Goal: Task Accomplishment & Management: Complete application form

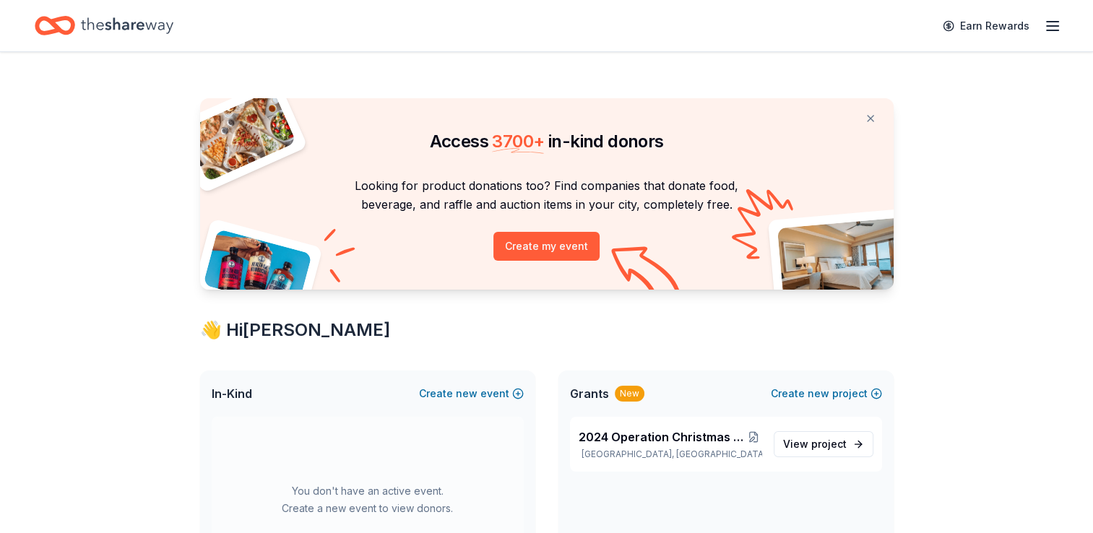
click at [1042, 33] on div "Earn Rewards" at bounding box center [997, 26] width 127 height 34
click at [1062, 30] on div "Earn Rewards" at bounding box center [546, 25] width 1093 height 51
click at [1057, 27] on icon "button" at bounding box center [1052, 25] width 17 height 17
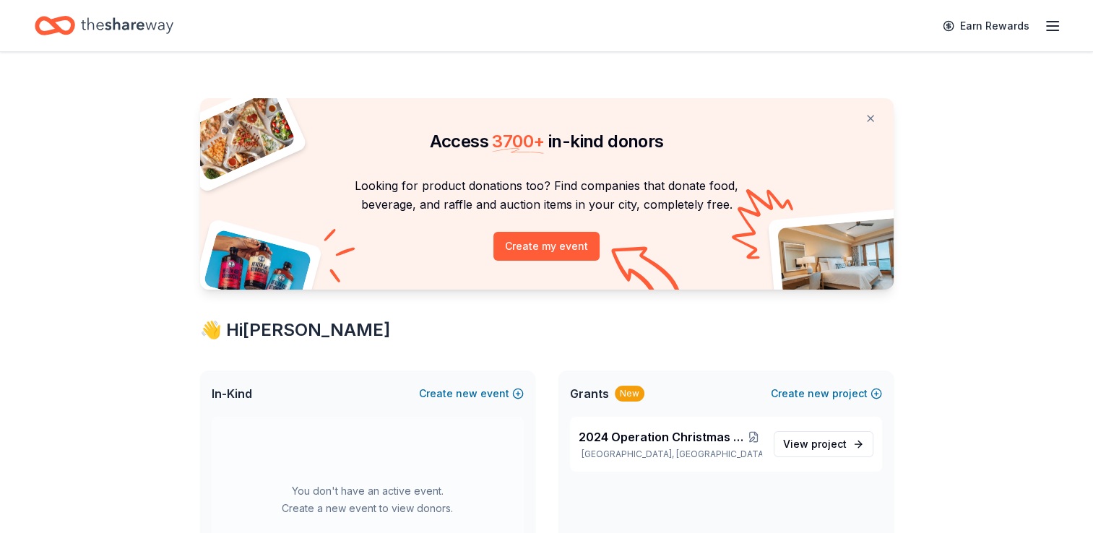
click at [46, 31] on icon "Home" at bounding box center [48, 25] width 22 height 14
click at [113, 25] on icon "Home" at bounding box center [127, 25] width 92 height 16
click at [526, 241] on button "Create my event" at bounding box center [546, 246] width 106 height 29
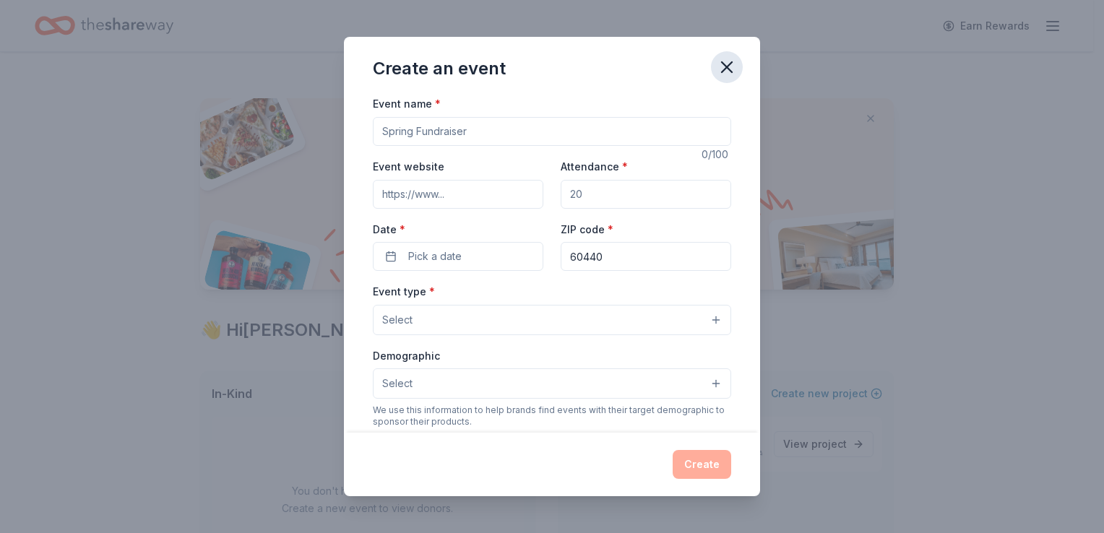
click at [719, 67] on icon "button" at bounding box center [726, 67] width 20 height 20
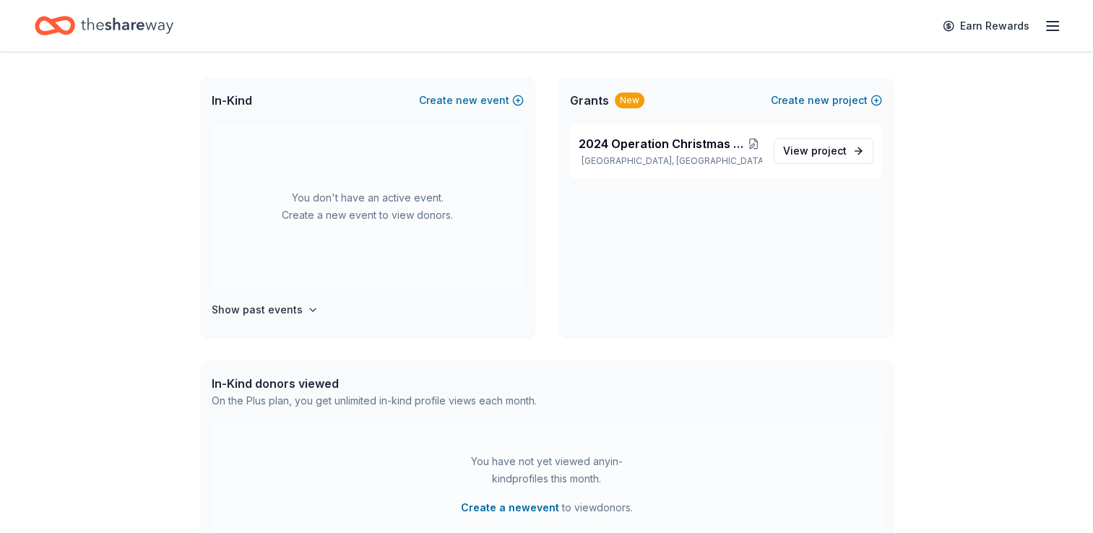
scroll to position [292, 0]
click at [850, 144] on link "View project" at bounding box center [824, 152] width 100 height 26
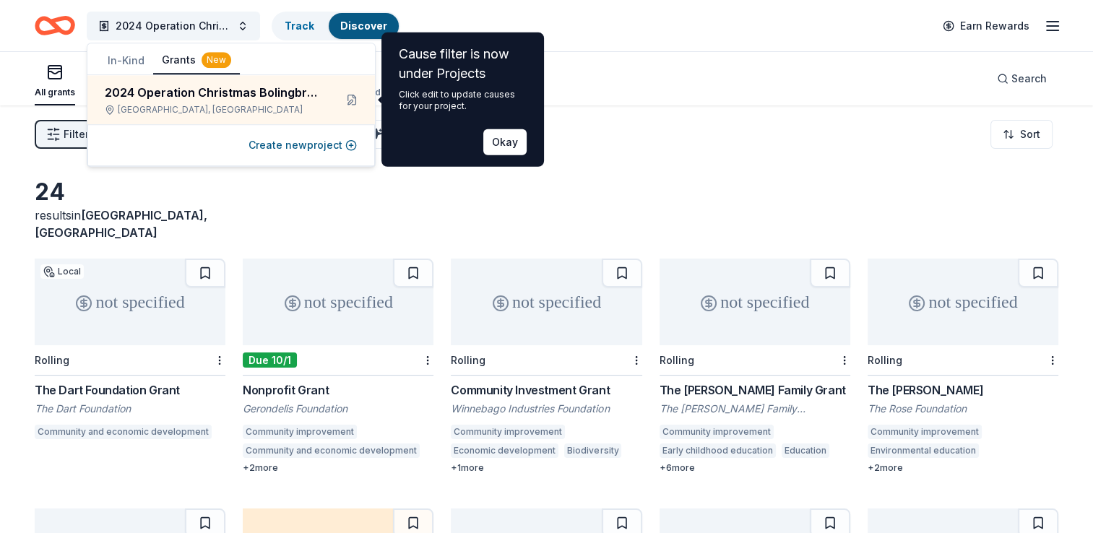
click at [722, 109] on div "Filter 1 Eligibility Other CyberGrants Local Sort" at bounding box center [546, 134] width 1093 height 58
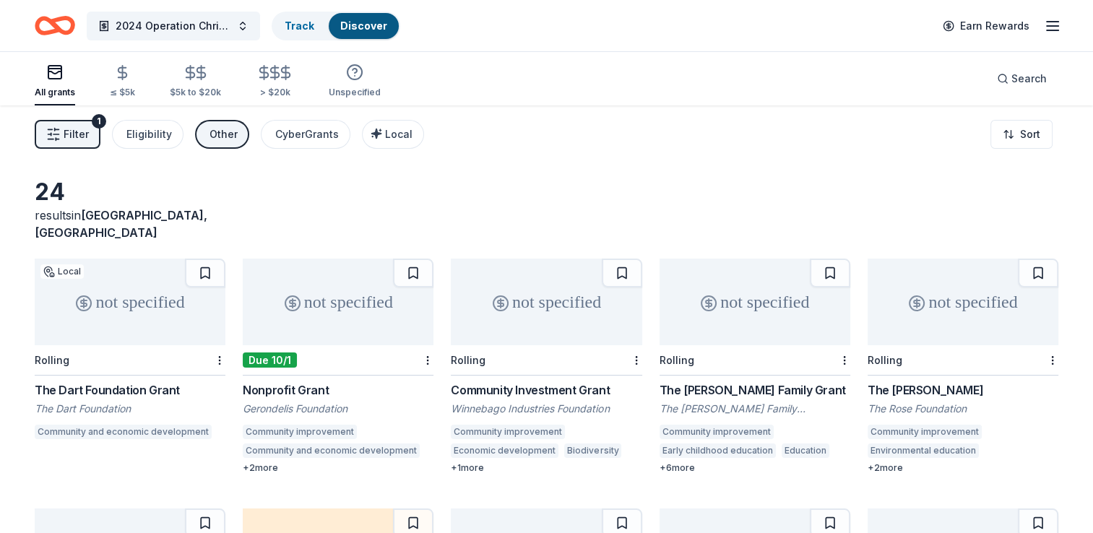
drag, startPoint x: 59, startPoint y: 140, endPoint x: 86, endPoint y: 129, distance: 29.8
click at [86, 129] on span "Filter" at bounding box center [76, 134] width 25 height 17
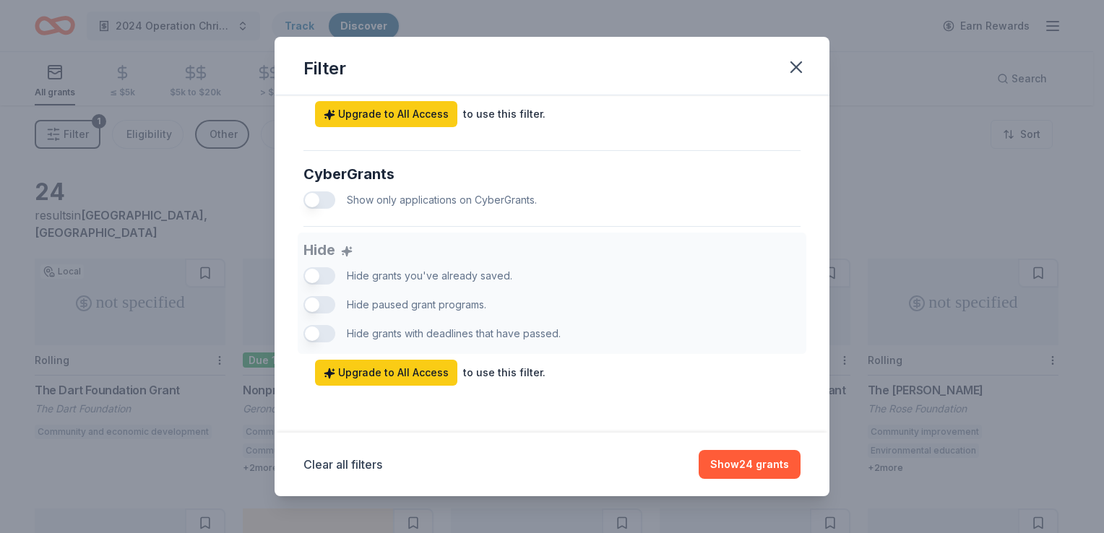
scroll to position [904, 0]
click at [789, 74] on icon "button" at bounding box center [796, 67] width 20 height 20
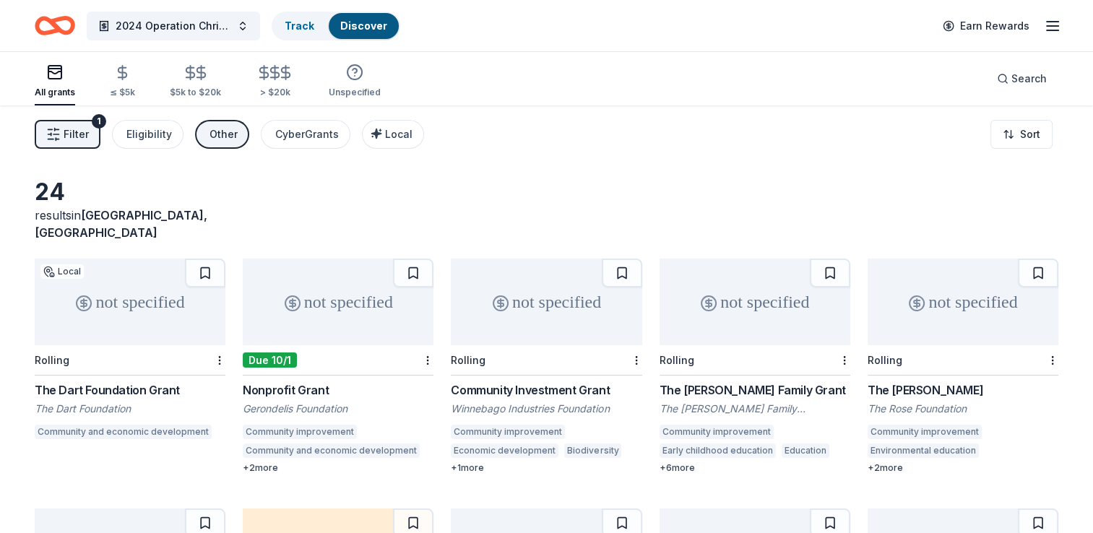
click at [1052, 26] on line "button" at bounding box center [1053, 26] width 12 height 0
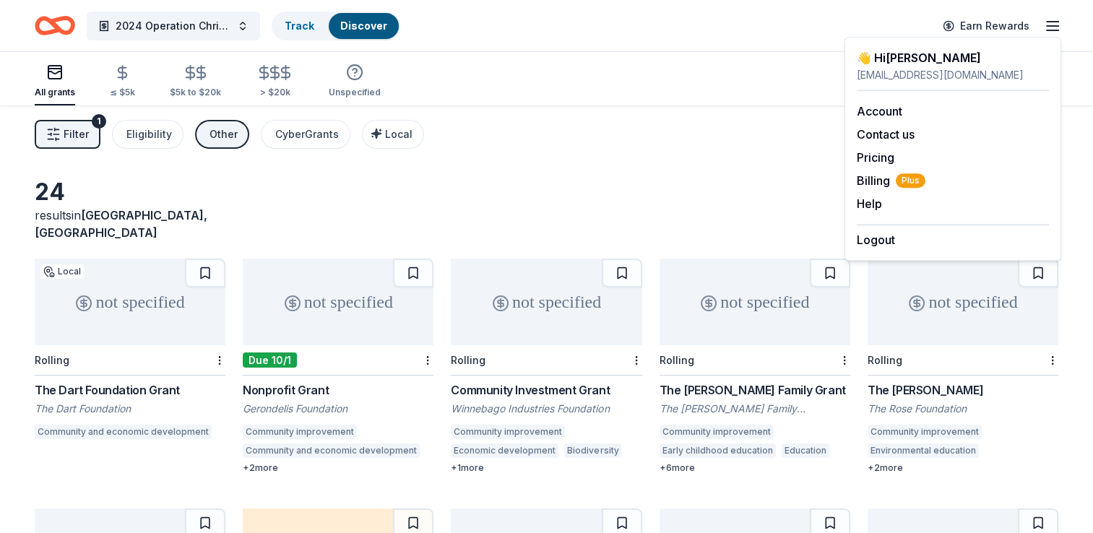
click at [67, 23] on icon "Home" at bounding box center [55, 26] width 40 height 34
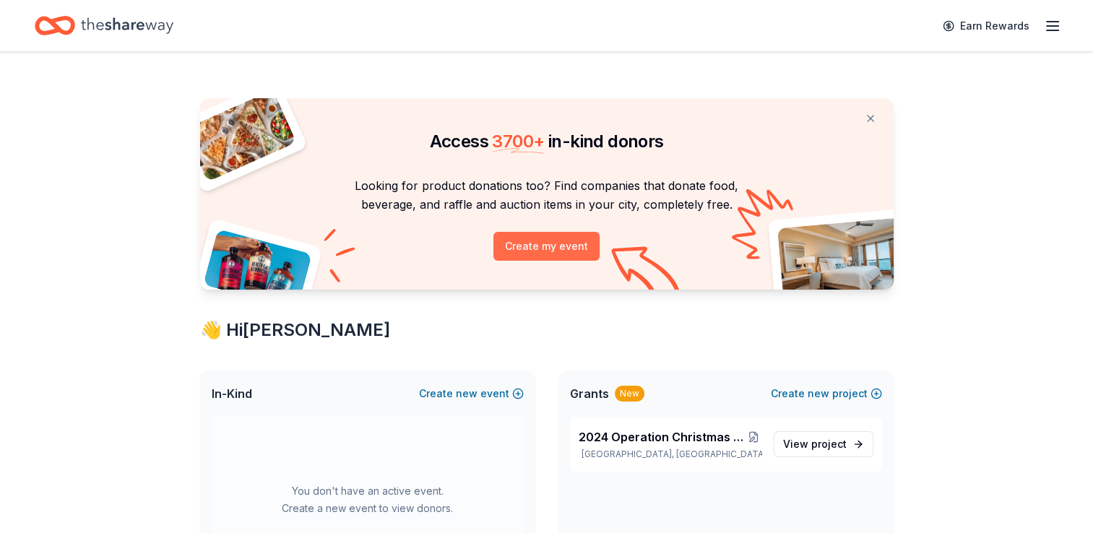
click at [537, 243] on button "Create my event" at bounding box center [546, 246] width 106 height 29
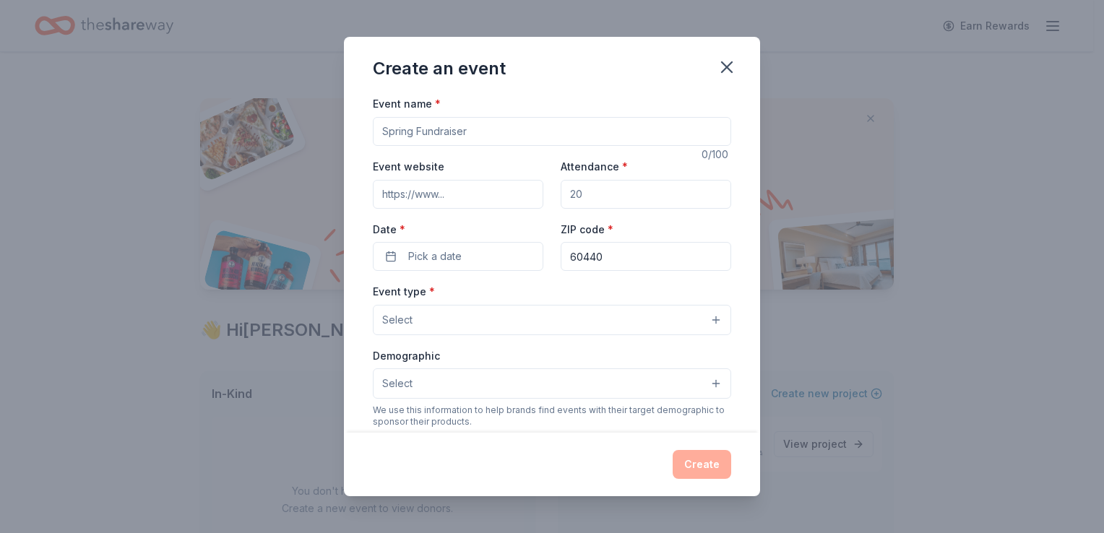
click at [453, 144] on input "Event name *" at bounding box center [552, 131] width 358 height 29
type input "OCB Fundraiser 2025"
click at [470, 204] on input "Event website" at bounding box center [458, 194] width 170 height 29
type input "[DOMAIN_NAME]"
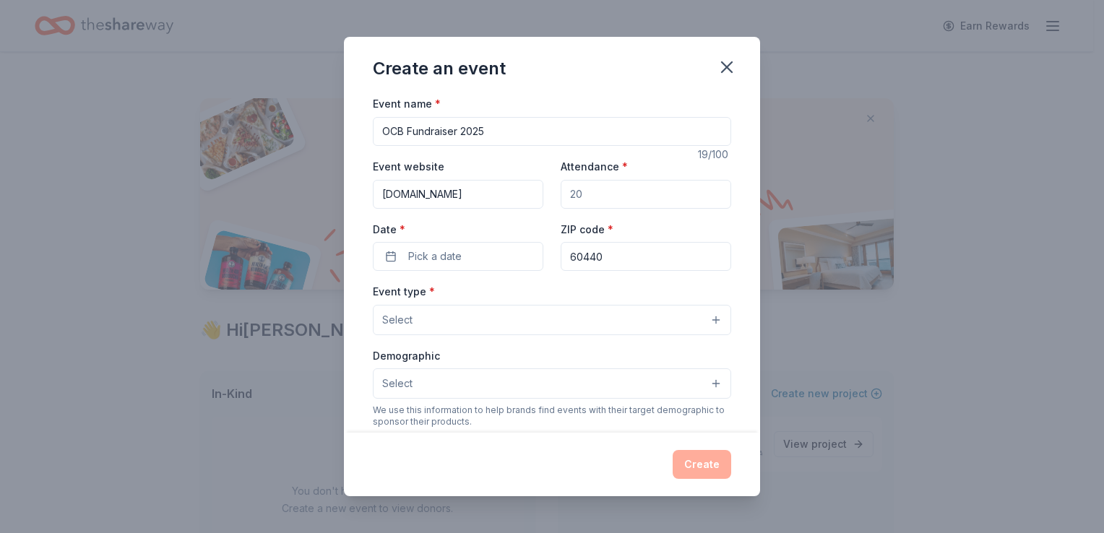
click at [586, 200] on input "Attendance *" at bounding box center [645, 194] width 170 height 29
type input "2"
type input "350"
click at [468, 253] on button "Pick a date" at bounding box center [458, 256] width 170 height 29
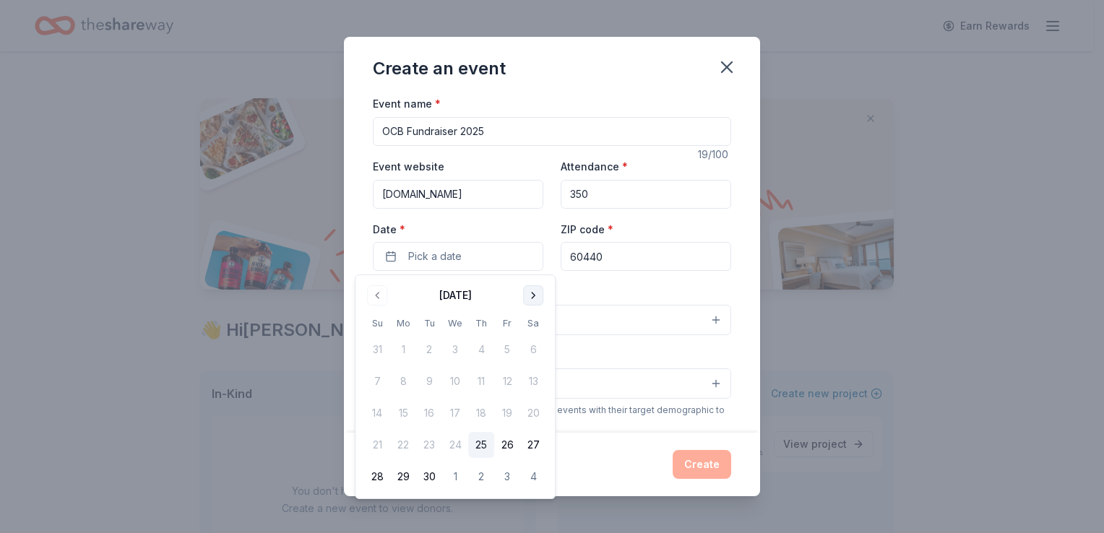
click at [541, 300] on button "Go to next month" at bounding box center [533, 295] width 20 height 20
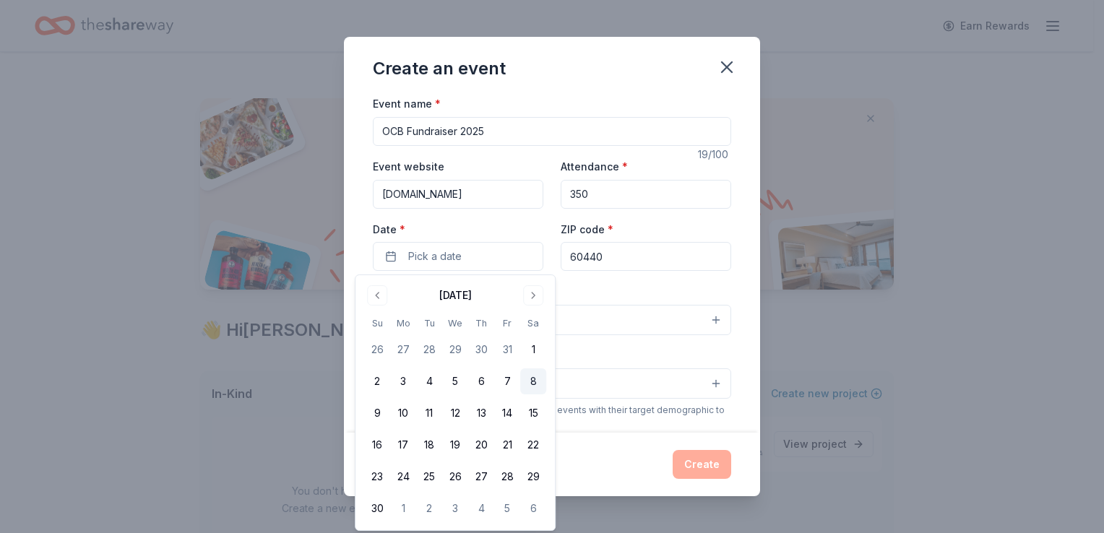
click at [529, 381] on button "8" at bounding box center [533, 381] width 26 height 26
click at [628, 294] on div "Event type * Select" at bounding box center [552, 308] width 358 height 53
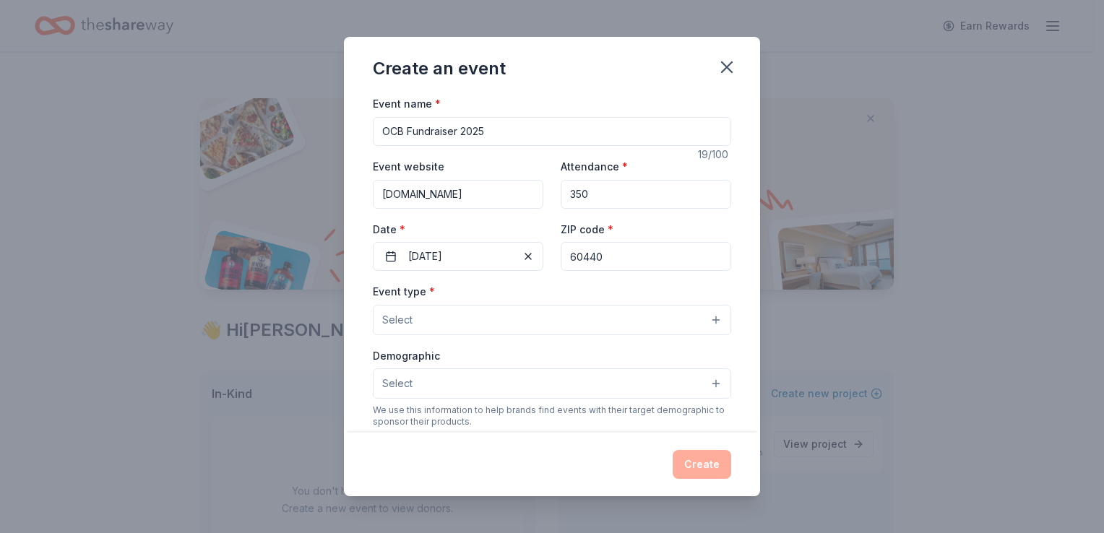
click at [545, 317] on button "Select" at bounding box center [552, 320] width 358 height 30
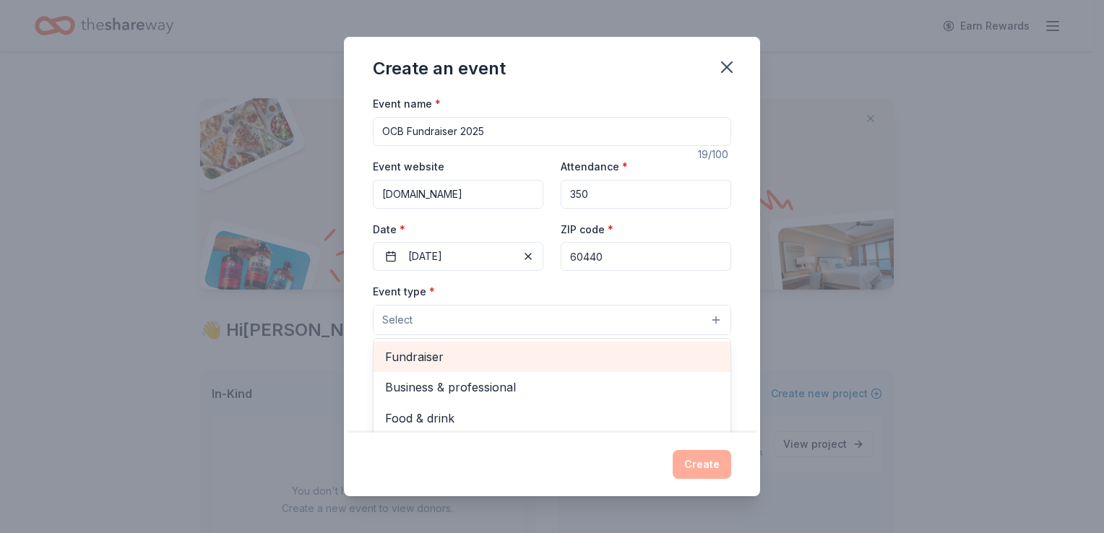
click at [559, 351] on span "Fundraiser" at bounding box center [552, 356] width 334 height 19
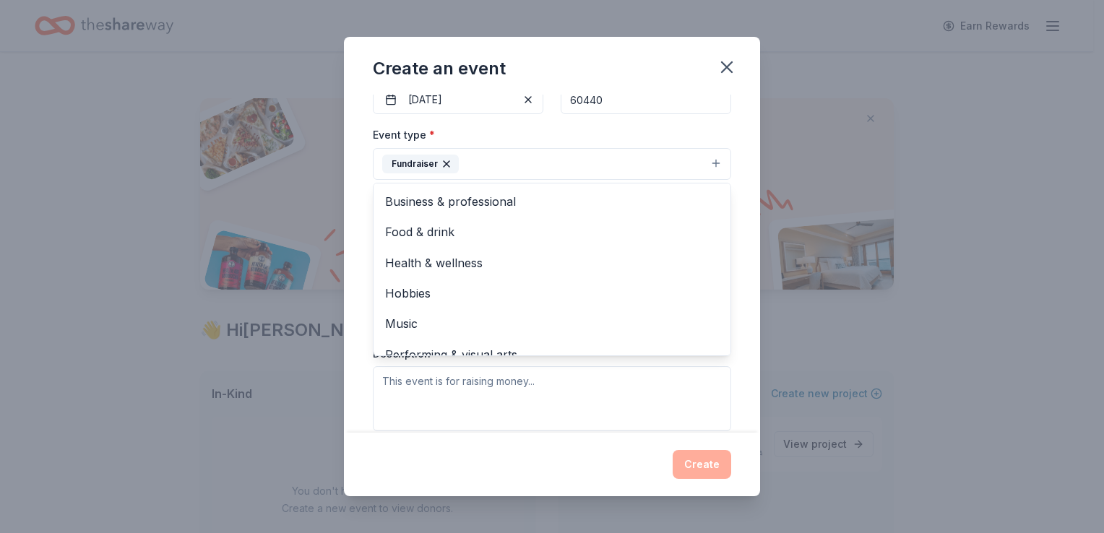
scroll to position [163, 0]
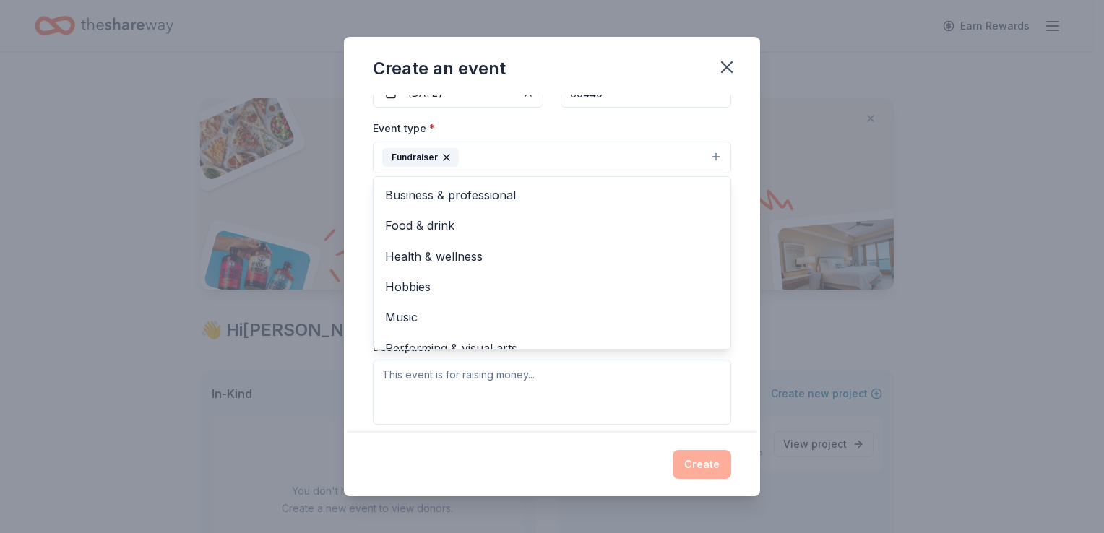
click at [729, 298] on div "Event name * OCB Fundraiser 2025 19 /100 Event website [DOMAIN_NAME] Attendance…" at bounding box center [552, 263] width 416 height 337
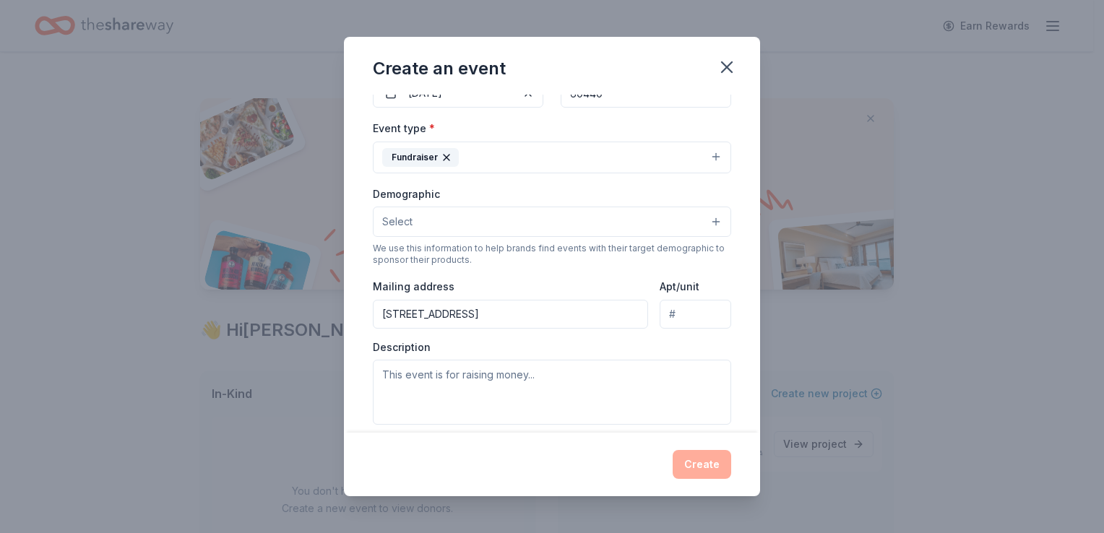
click at [618, 217] on button "Select" at bounding box center [552, 222] width 358 height 30
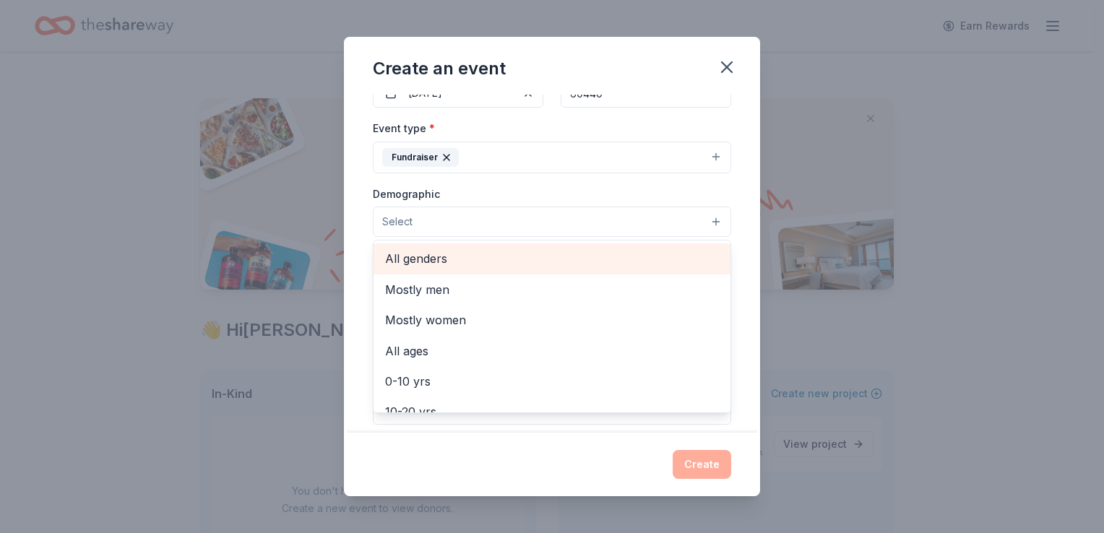
click at [629, 251] on span "All genders" at bounding box center [552, 258] width 334 height 19
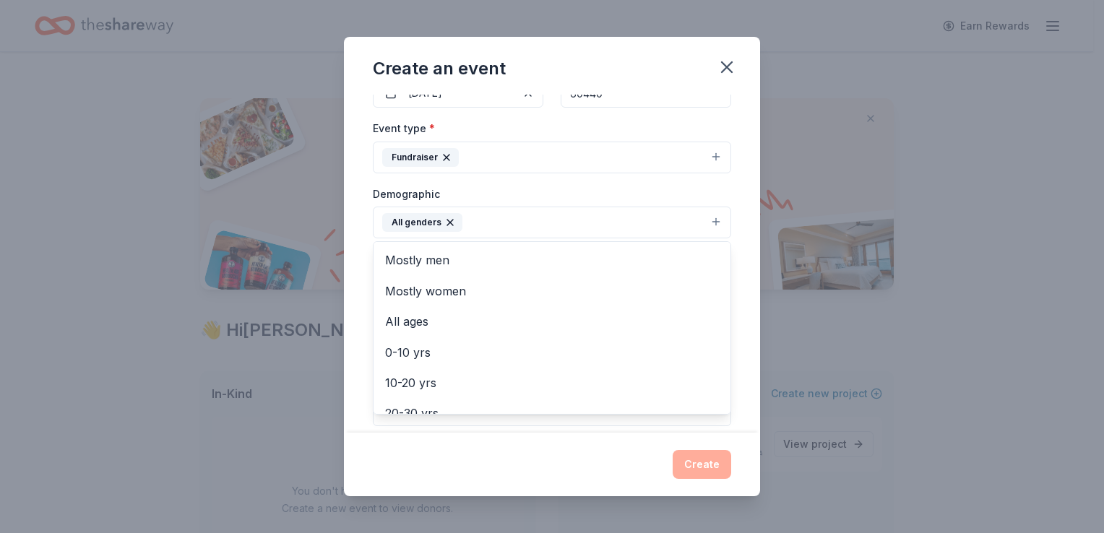
click at [740, 252] on div "Event name * OCB Fundraiser 2025 19 /100 Event website [DOMAIN_NAME] Attendance…" at bounding box center [552, 263] width 416 height 337
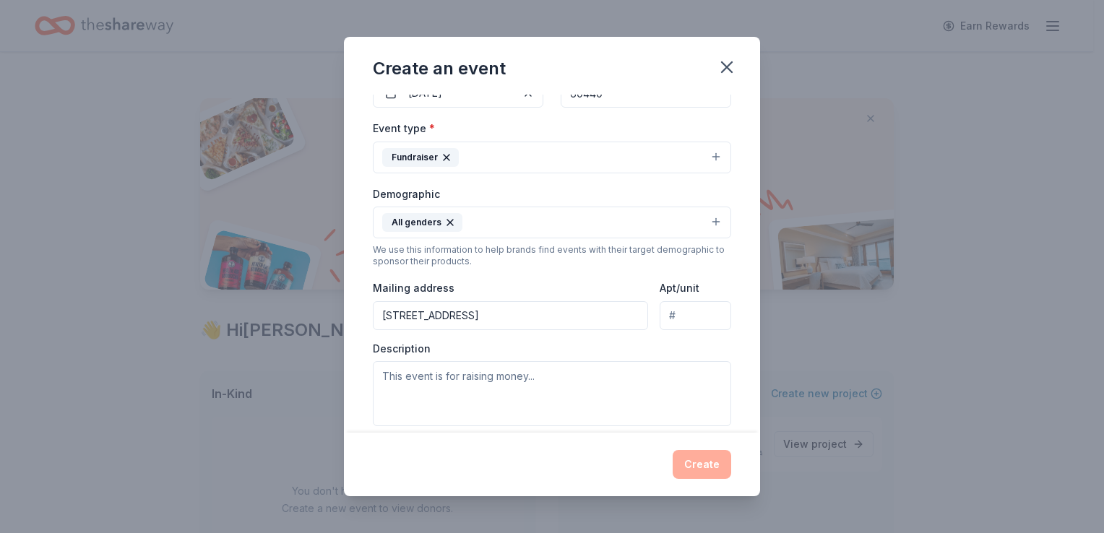
click at [595, 230] on button "All genders" at bounding box center [552, 223] width 358 height 32
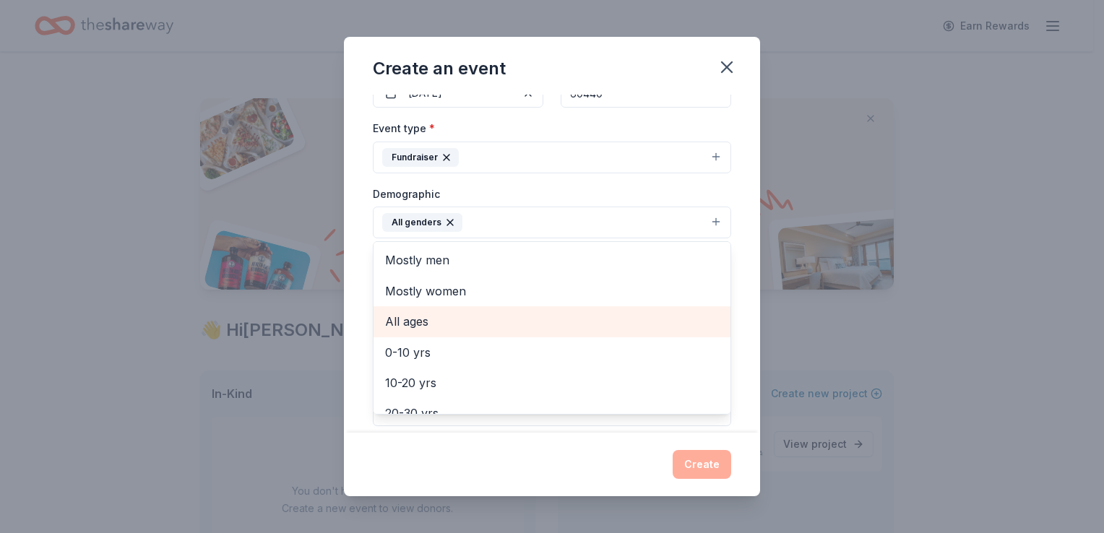
click at [585, 319] on span "All ages" at bounding box center [552, 321] width 334 height 19
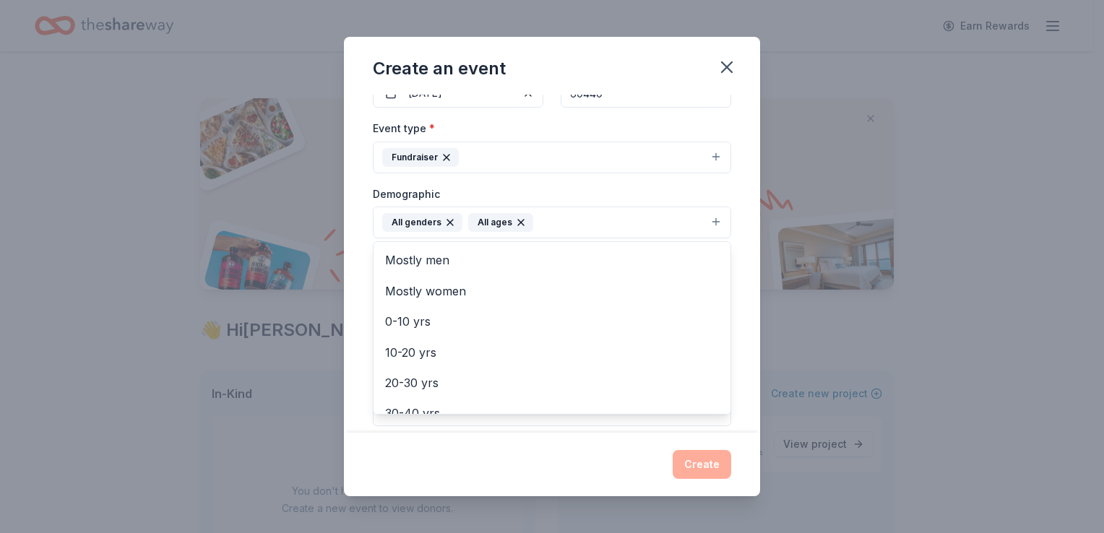
click at [725, 264] on div "Event name * OCB Fundraiser 2025 19 /100 Event website [DOMAIN_NAME] Attendance…" at bounding box center [552, 263] width 416 height 337
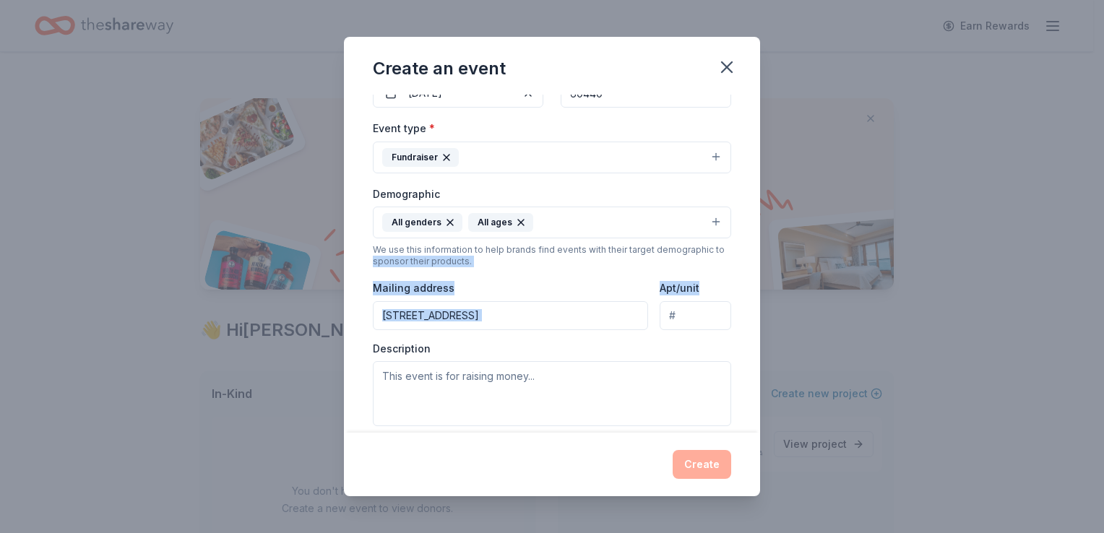
drag, startPoint x: 760, startPoint y: 253, endPoint x: 757, endPoint y: 280, distance: 26.9
click at [757, 280] on div "Create an event Event name * OCB Fundraiser 2025 19 /100 Event website [DOMAIN_…" at bounding box center [552, 266] width 1104 height 533
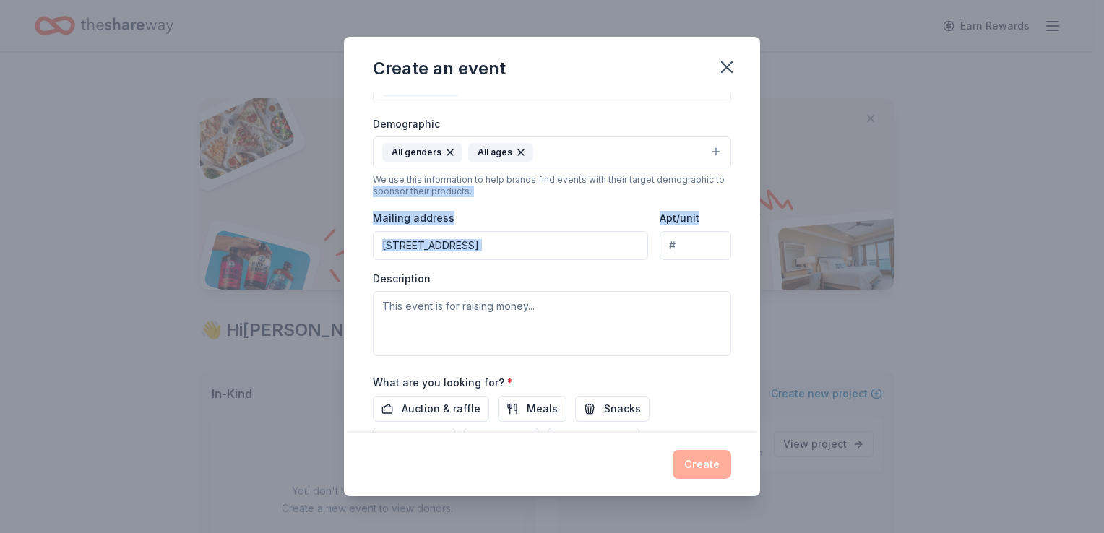
scroll to position [237, 0]
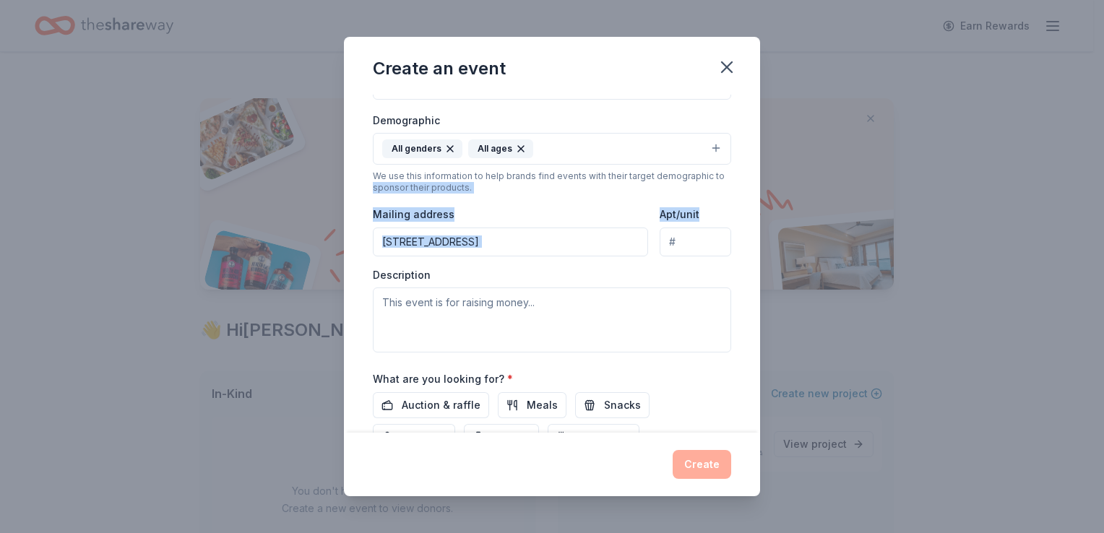
click at [599, 250] on input "[STREET_ADDRESS]" at bounding box center [510, 242] width 275 height 29
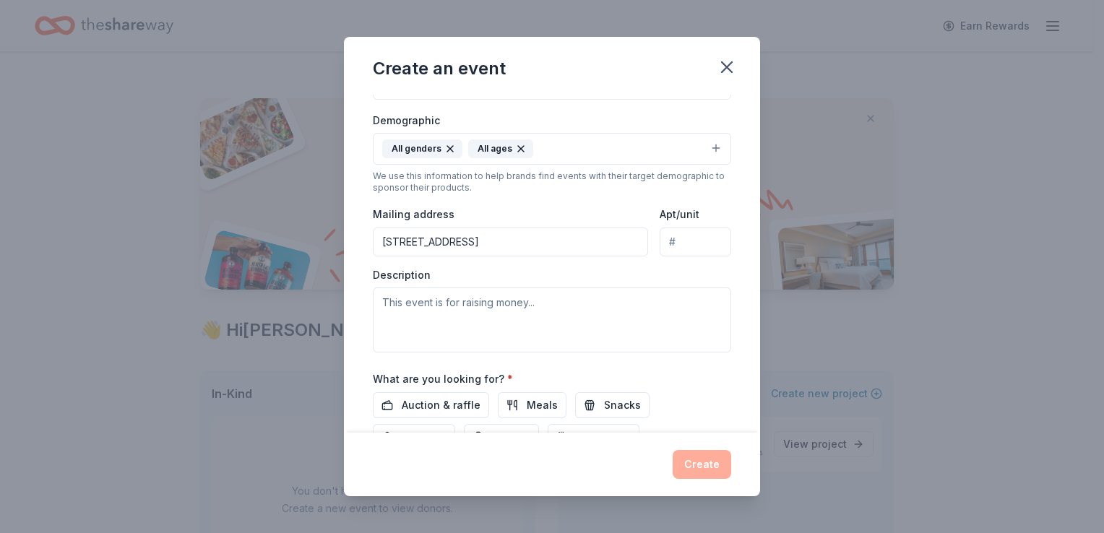
type input "[STREET_ADDRESS]"
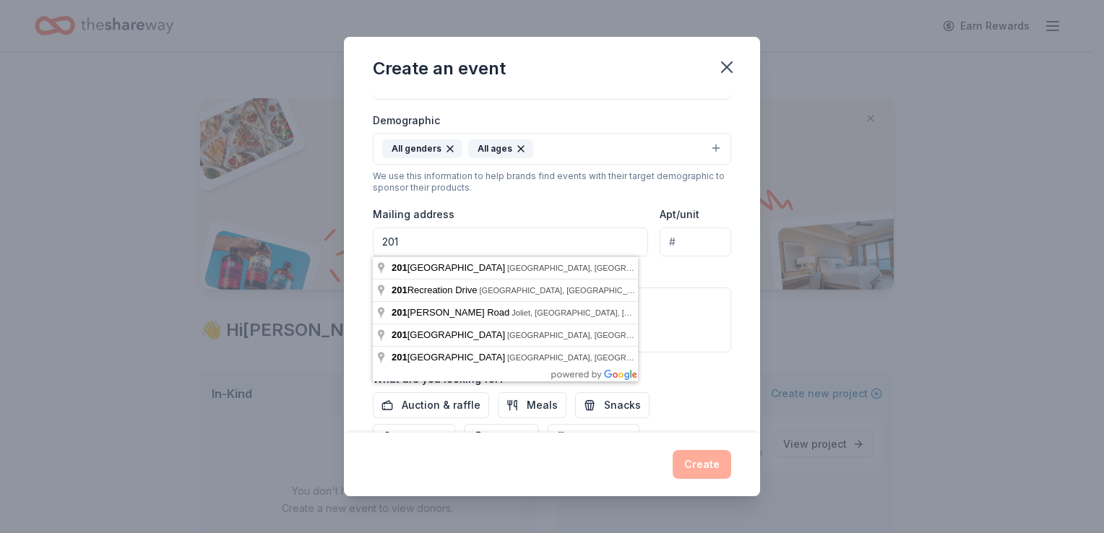
type input "[STREET_ADDRESS]"
click at [670, 284] on div "Description" at bounding box center [552, 310] width 358 height 85
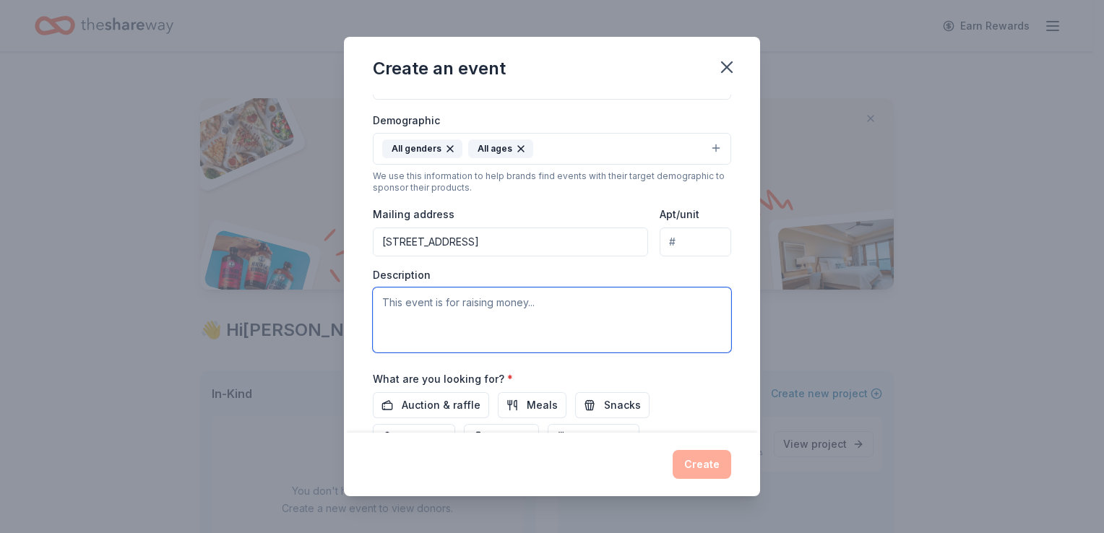
click at [607, 293] on textarea at bounding box center [552, 319] width 358 height 65
type textarea "F"
click at [424, 309] on textarea at bounding box center [552, 319] width 358 height 65
paste textarea "This event has something for everyone—enjoy delicious food, try your luck with …"
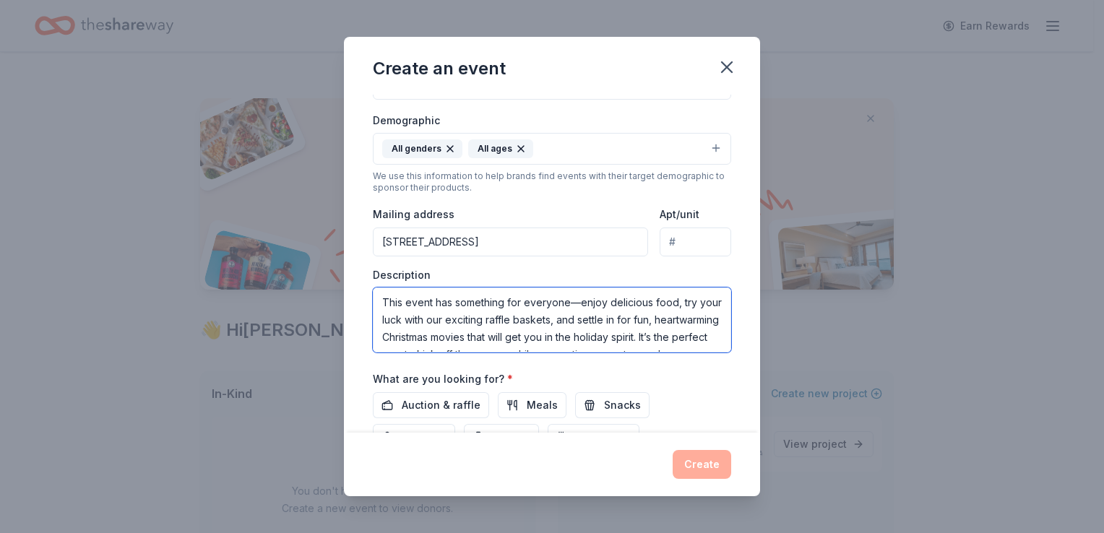
scroll to position [26, 0]
type textarea "This event has something for everyone—enjoy delicious food, try your luck with …"
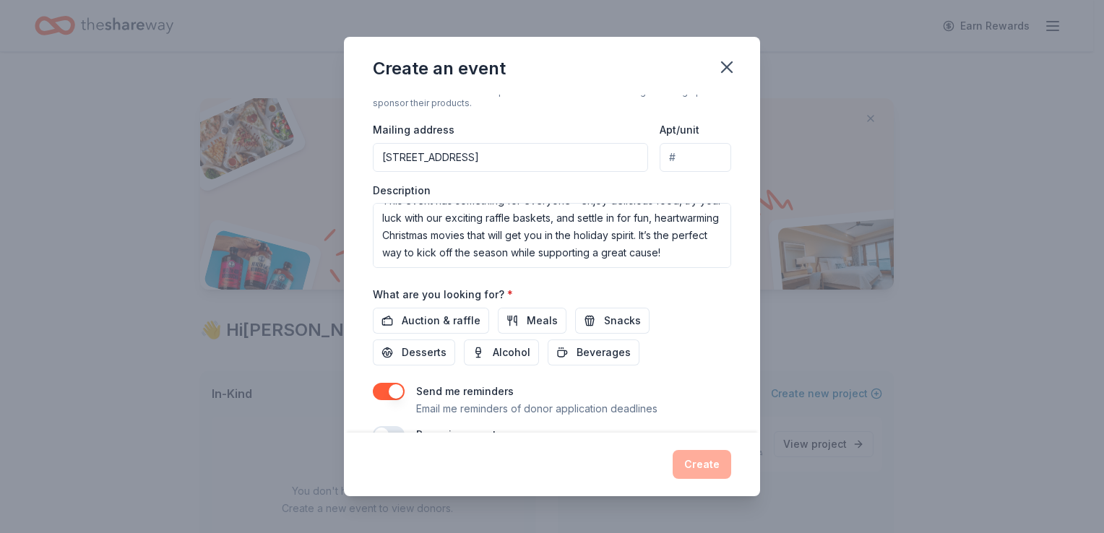
scroll to position [326, 0]
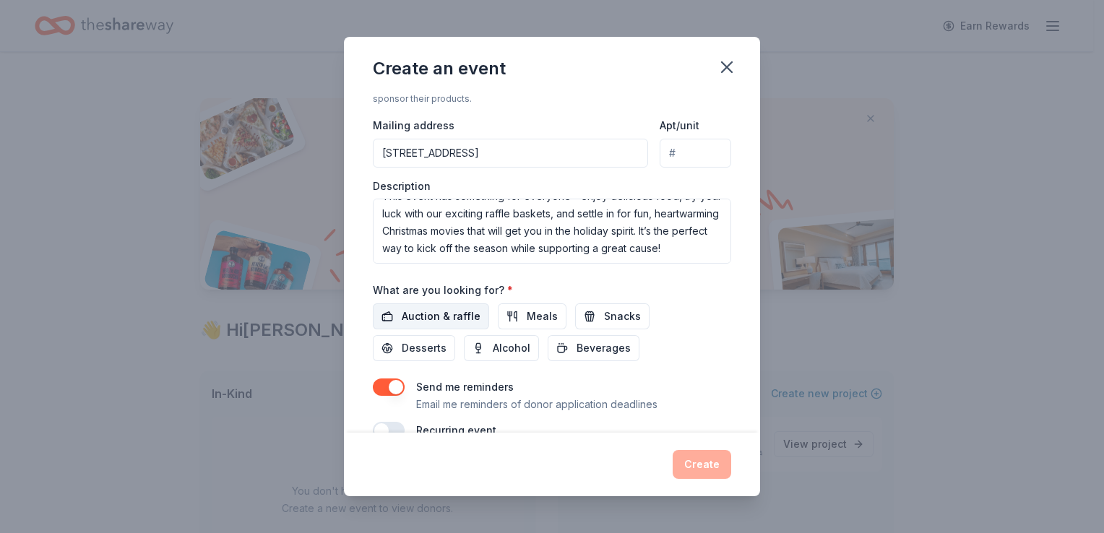
click at [453, 322] on span "Auction & raffle" at bounding box center [441, 316] width 79 height 17
click at [508, 317] on button "Meals" at bounding box center [532, 316] width 69 height 26
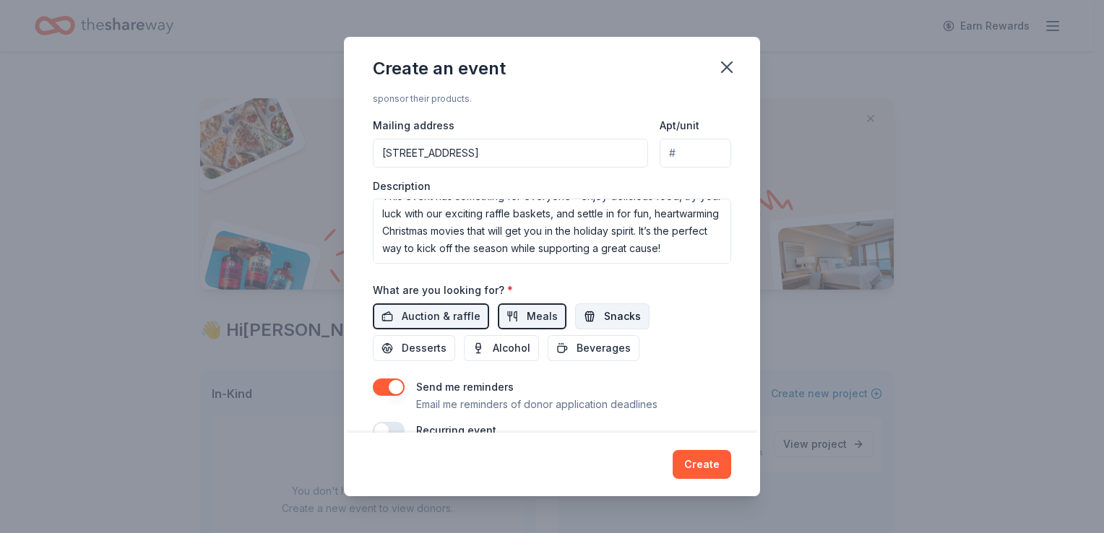
click at [604, 313] on span "Snacks" at bounding box center [622, 316] width 37 height 17
click at [596, 355] on span "Beverages" at bounding box center [603, 347] width 54 height 17
click at [523, 347] on span "Alcohol" at bounding box center [512, 347] width 38 height 17
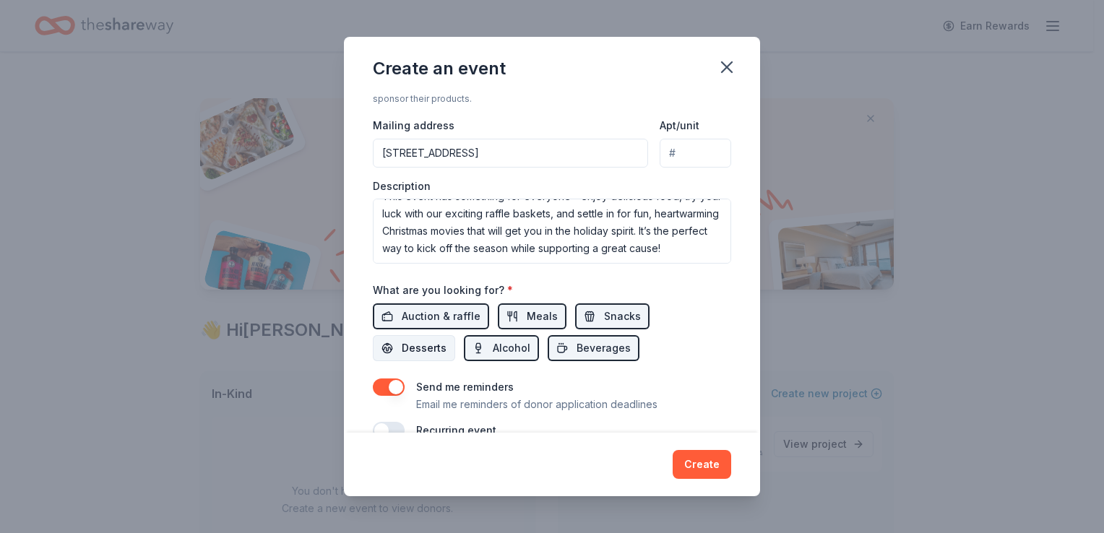
click at [433, 342] on span "Desserts" at bounding box center [424, 347] width 45 height 17
click at [396, 384] on button "button" at bounding box center [389, 386] width 32 height 17
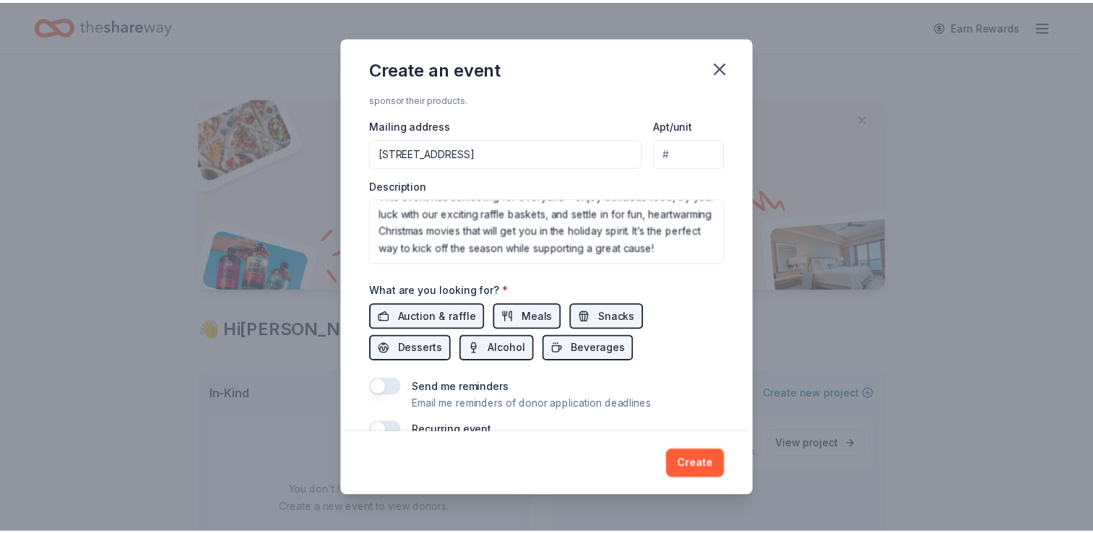
scroll to position [355, 0]
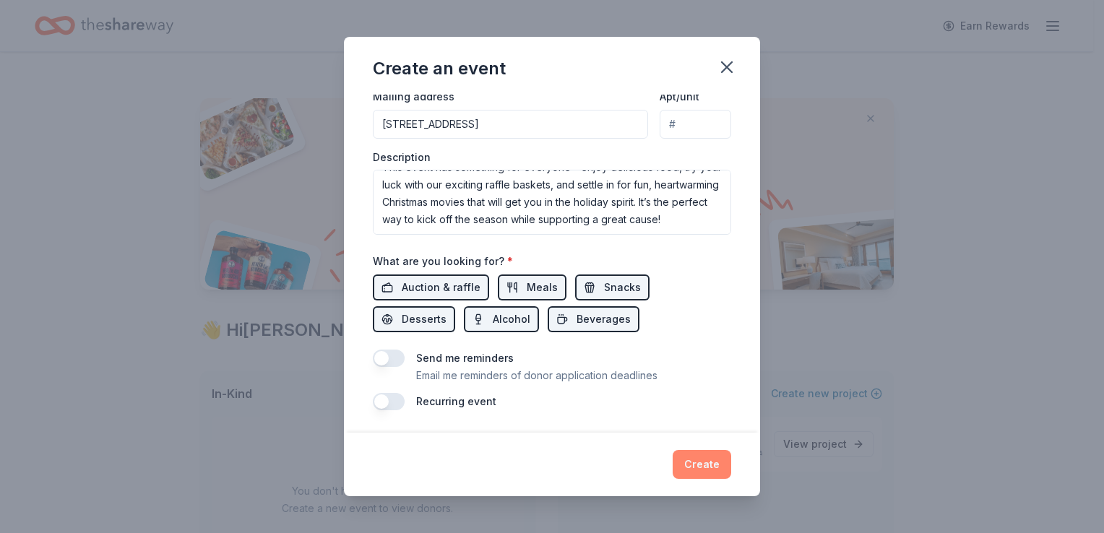
click at [715, 456] on button "Create" at bounding box center [701, 464] width 59 height 29
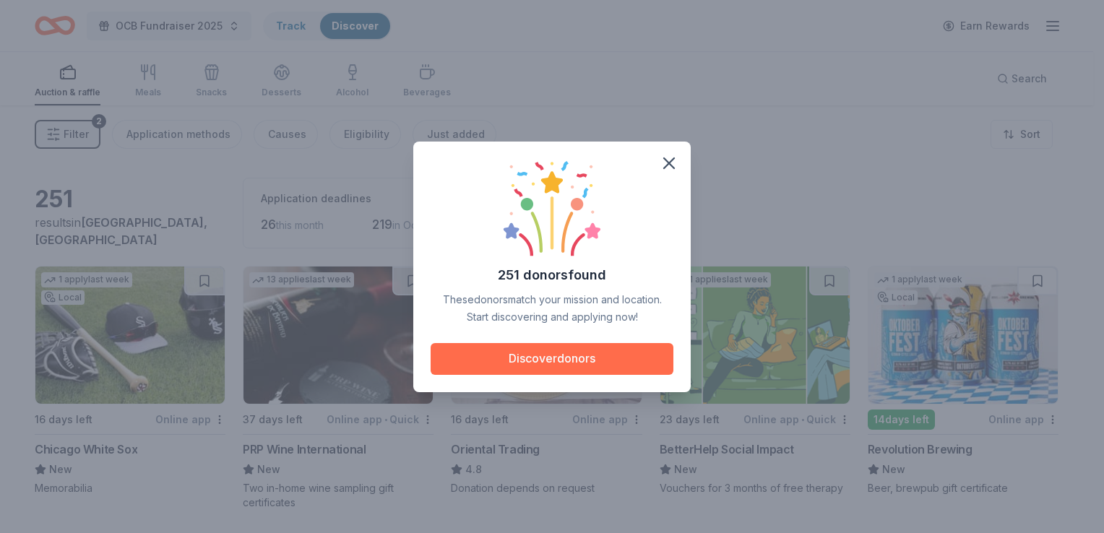
click at [592, 358] on button "Discover donors" at bounding box center [551, 359] width 243 height 32
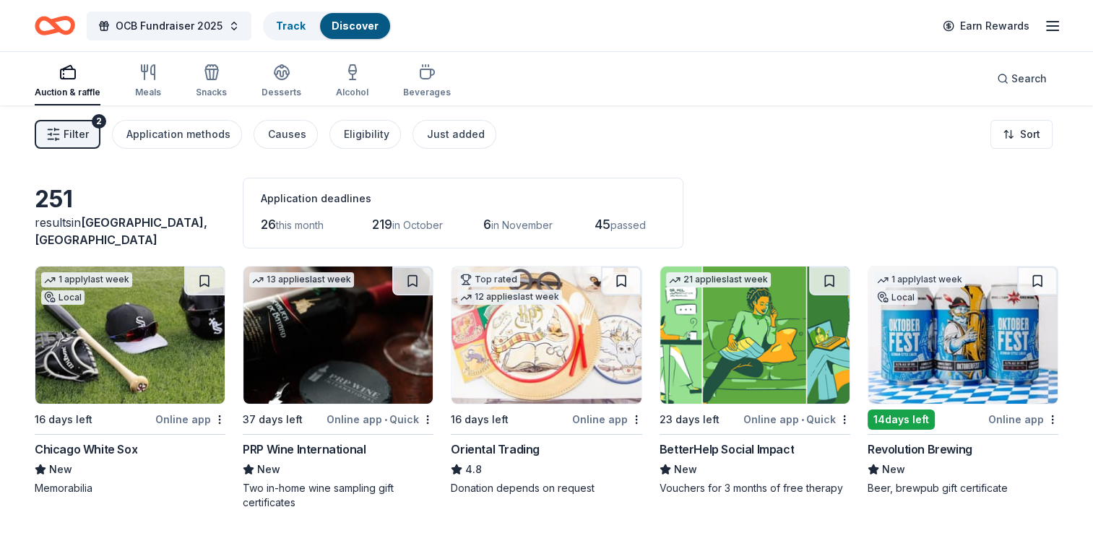
drag, startPoint x: 1101, startPoint y: 220, endPoint x: 906, endPoint y: 183, distance: 199.2
click at [906, 183] on div "251 results in [GEOGRAPHIC_DATA], [GEOGRAPHIC_DATA] Application deadlines 26 th…" at bounding box center [546, 213] width 1023 height 71
click at [948, 358] on img at bounding box center [962, 335] width 189 height 137
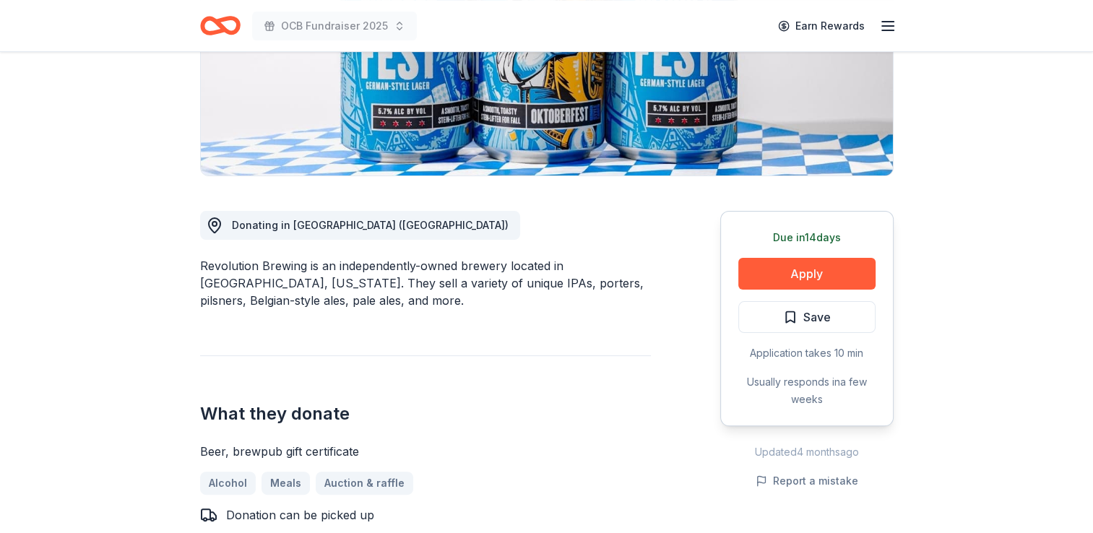
scroll to position [269, 0]
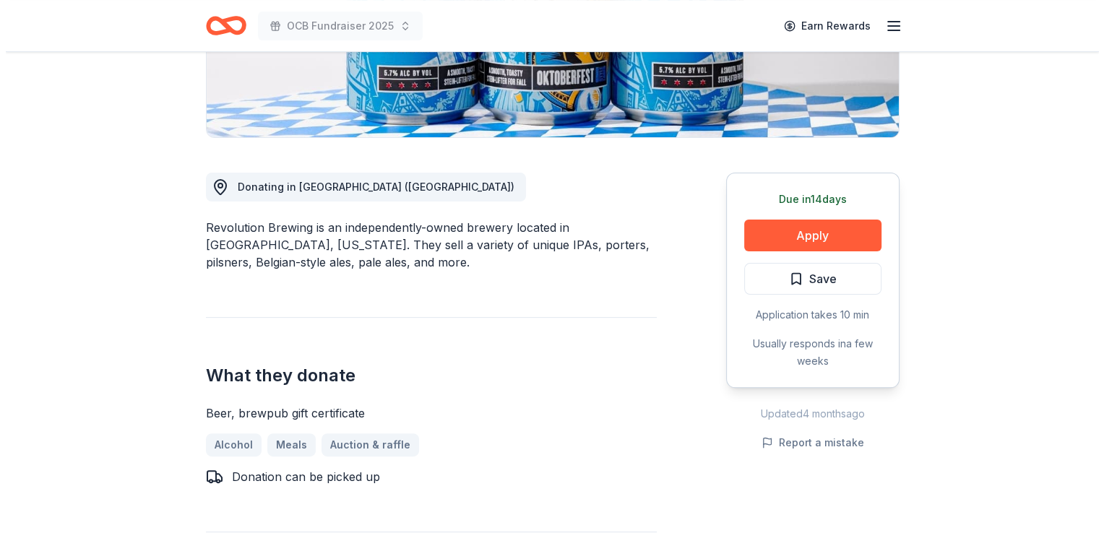
scroll to position [240, 0]
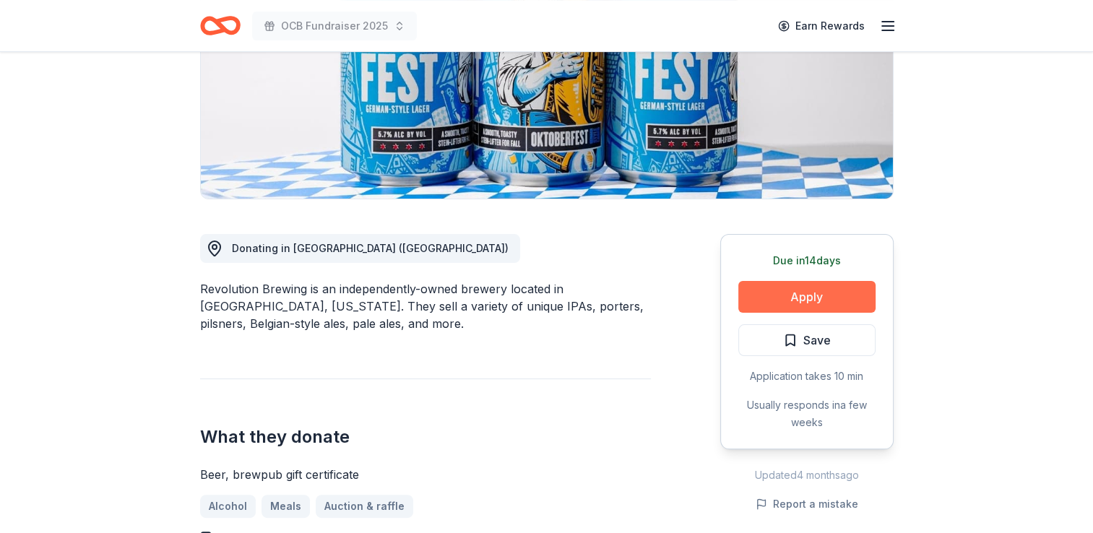
click at [789, 295] on button "Apply" at bounding box center [806, 297] width 137 height 32
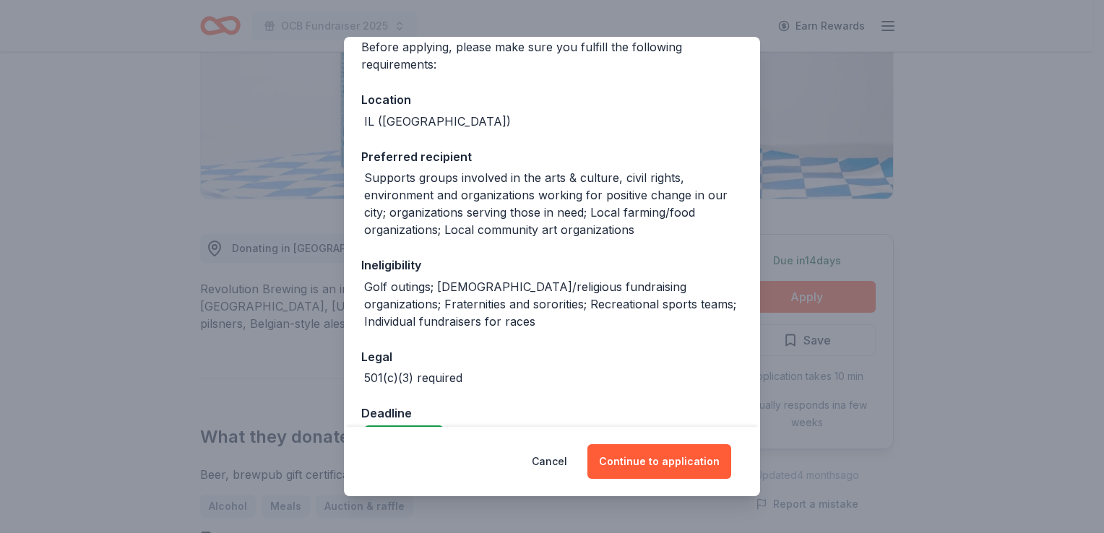
scroll to position [156, 0]
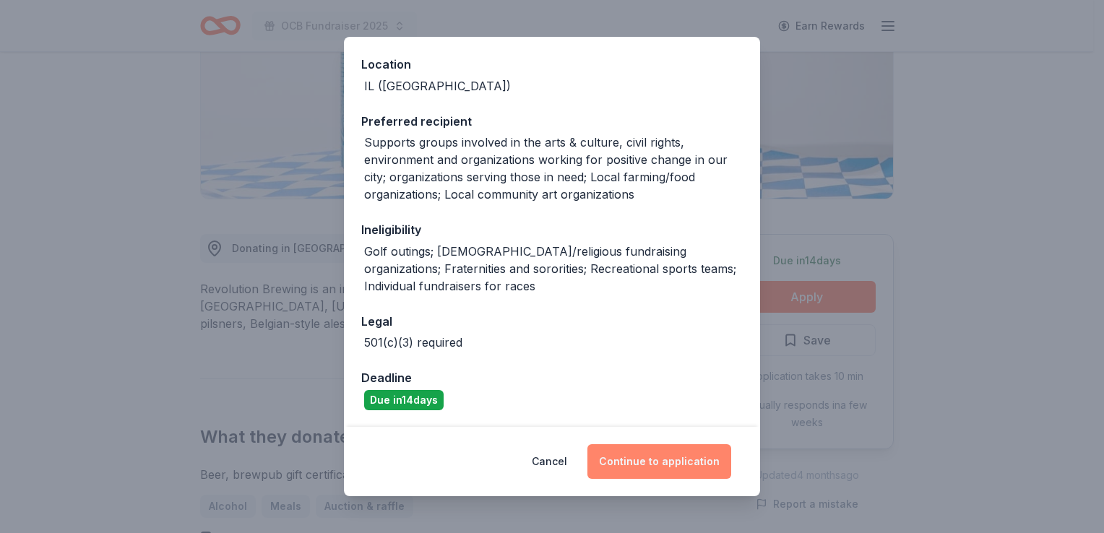
click at [676, 464] on button "Continue to application" at bounding box center [659, 461] width 144 height 35
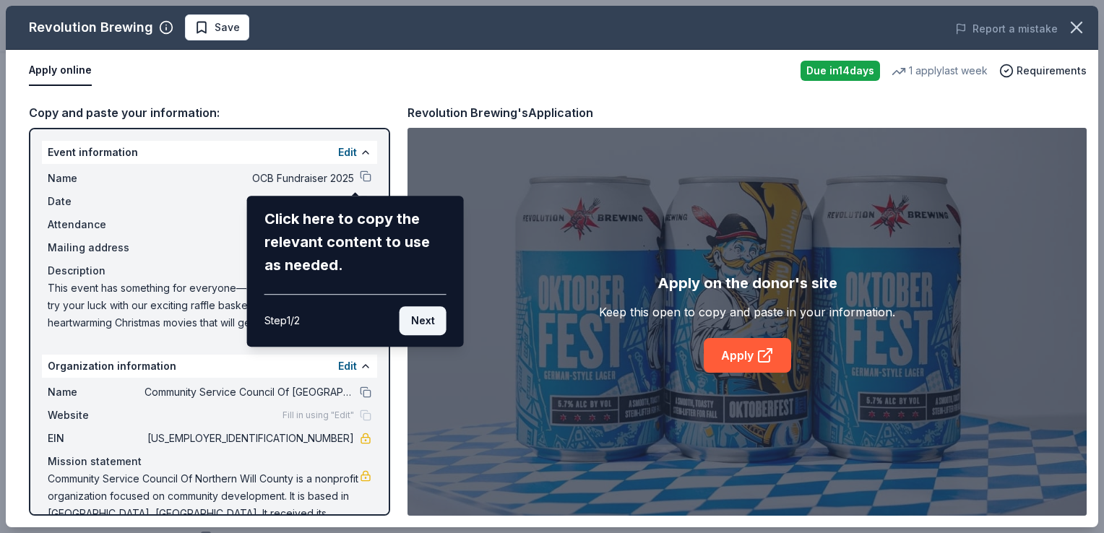
click at [423, 324] on button "Next" at bounding box center [422, 320] width 47 height 29
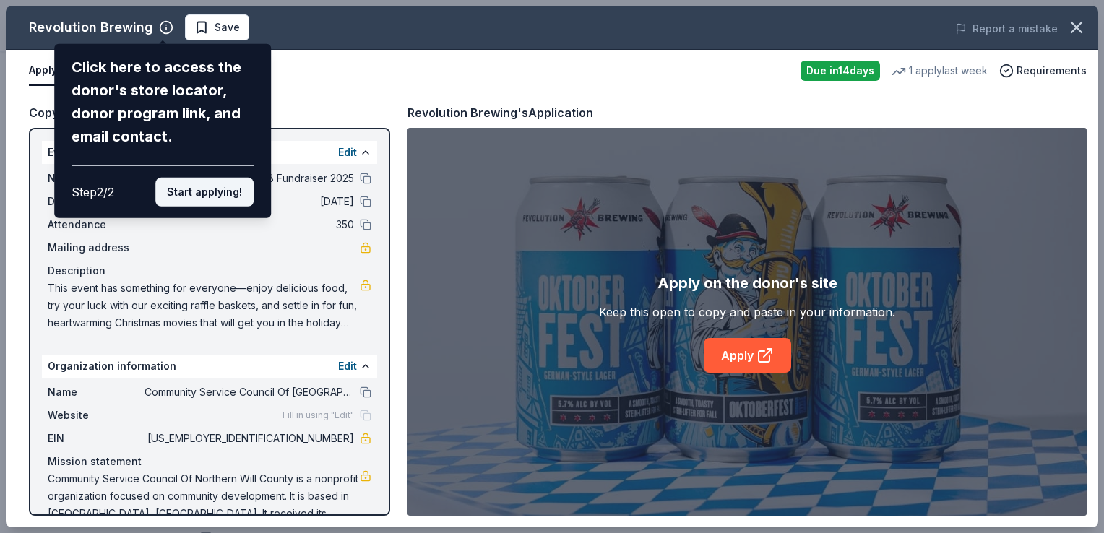
click at [224, 203] on button "Start applying!" at bounding box center [204, 192] width 98 height 29
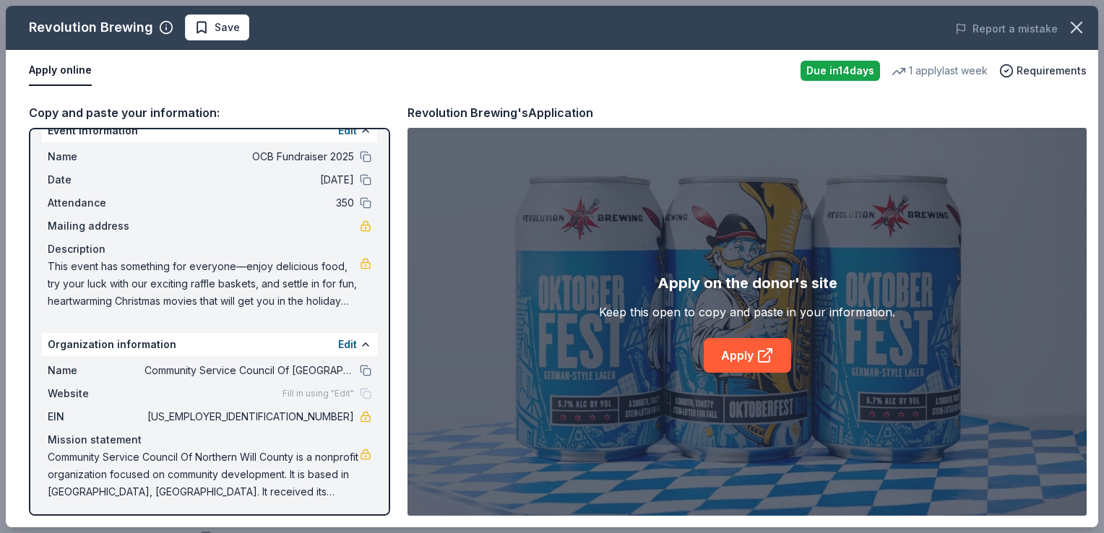
scroll to position [24, 0]
click at [202, 30] on span "Save" at bounding box center [217, 27] width 46 height 17
click at [251, 25] on body "OCB Fundraiser 2025 Earn Rewards Due in 14 days Share Revolution Brewing New 1 …" at bounding box center [546, 26] width 1093 height 533
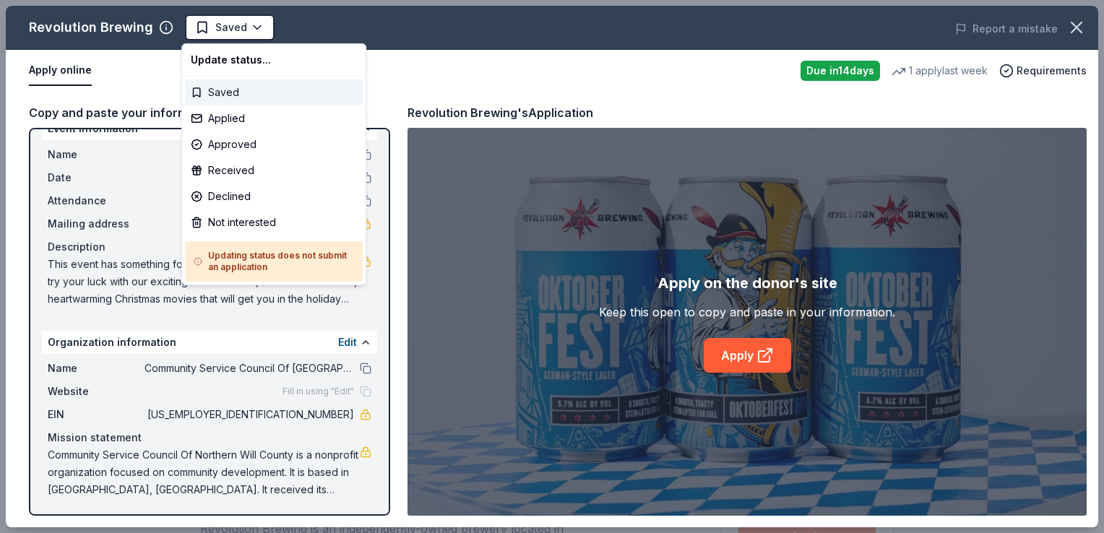
click at [260, 92] on div "Saved" at bounding box center [274, 92] width 178 height 26
